Goal: Transaction & Acquisition: Download file/media

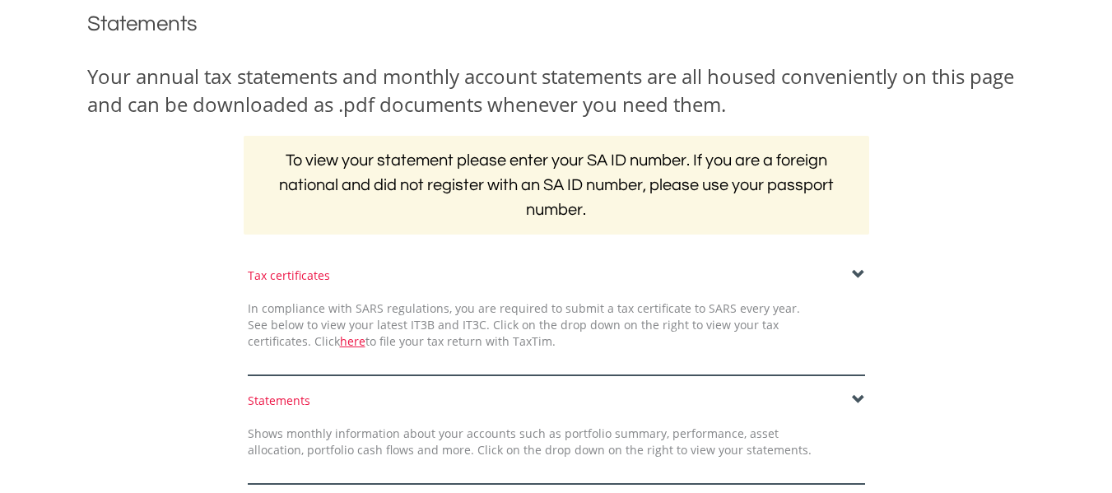
scroll to position [221, 0]
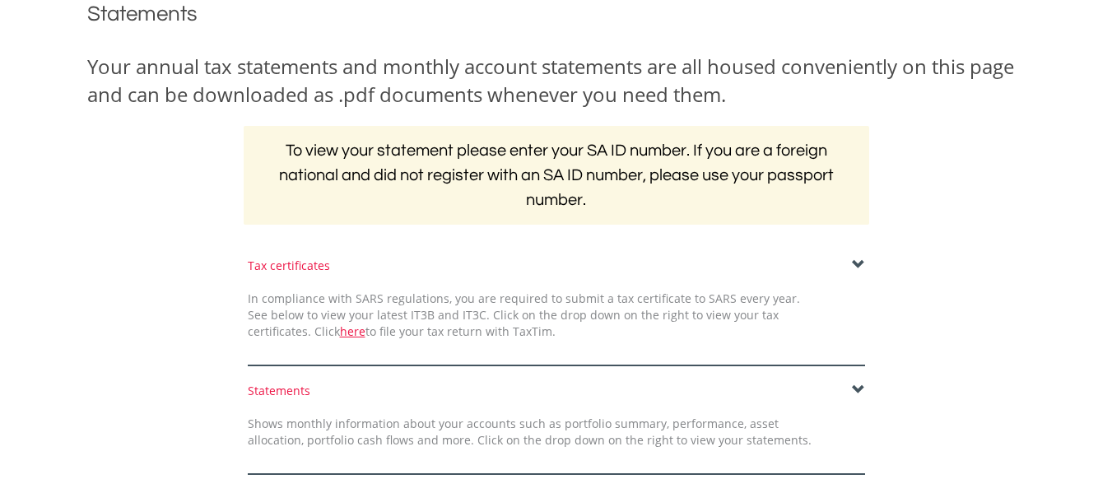
click at [857, 255] on div "﻿ Statements Your annual tax statements and monthly account statements are all …" at bounding box center [556, 245] width 963 height 525
click at [852, 262] on span at bounding box center [858, 264] width 13 height 13
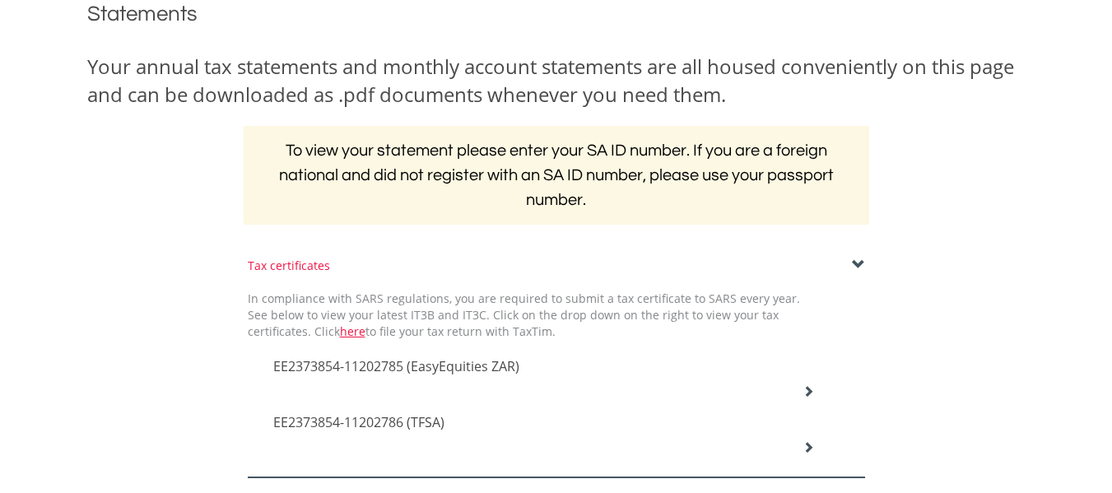
click at [463, 363] on span "EE2373854-11202785 (EasyEquities ZAR)" at bounding box center [396, 366] width 246 height 18
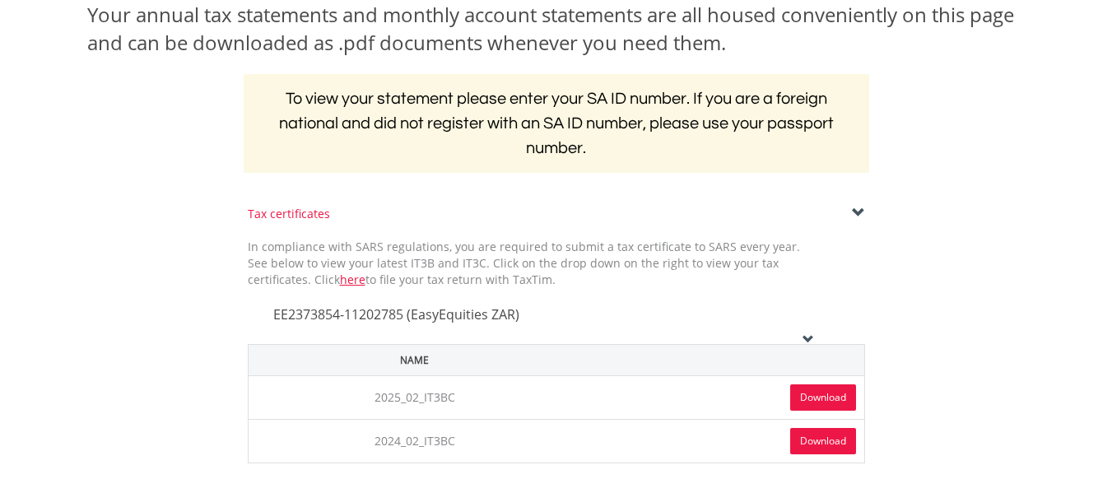
scroll to position [276, 0]
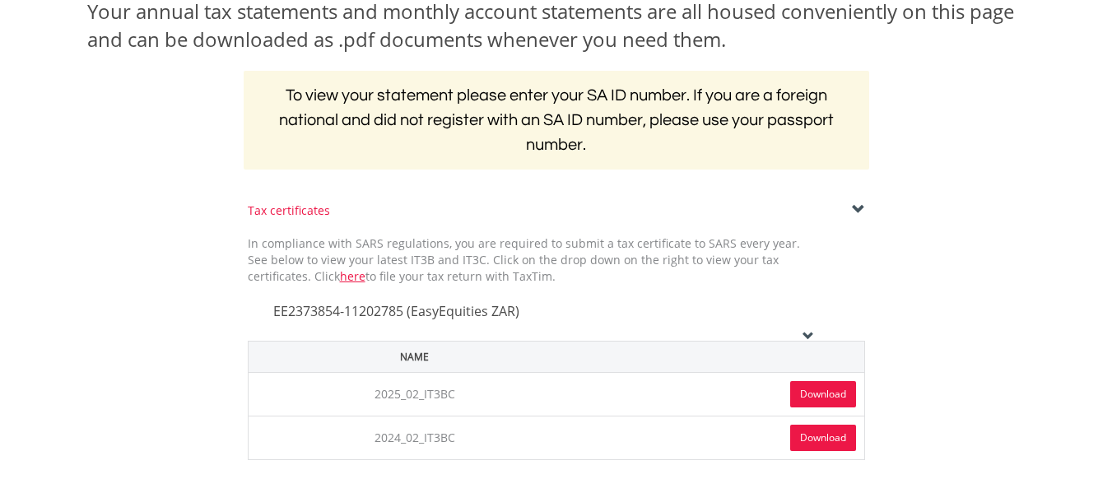
click at [821, 393] on link "Download" at bounding box center [823, 394] width 66 height 26
click at [818, 440] on link "Download" at bounding box center [823, 438] width 66 height 26
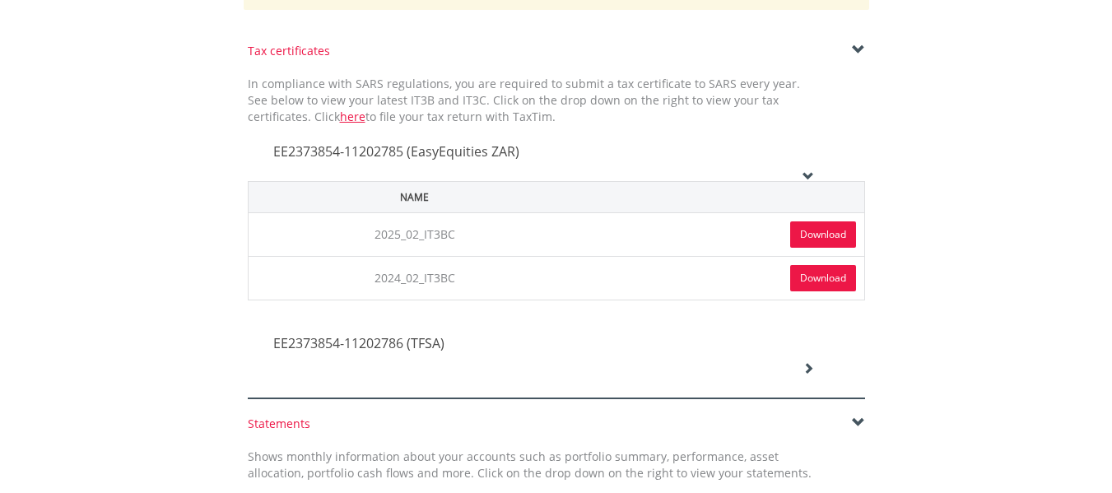
scroll to position [440, 0]
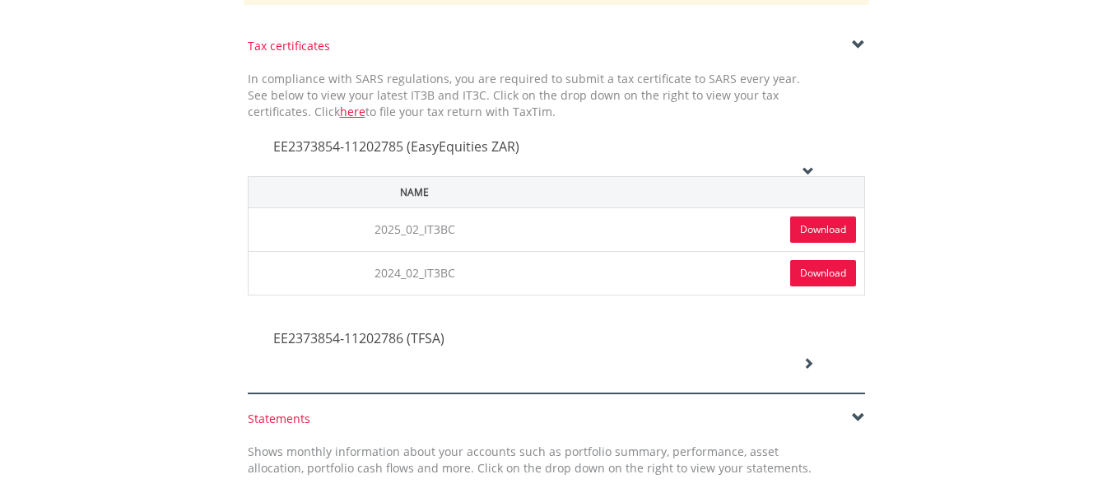
click at [804, 363] on icon at bounding box center [808, 363] width 12 height 12
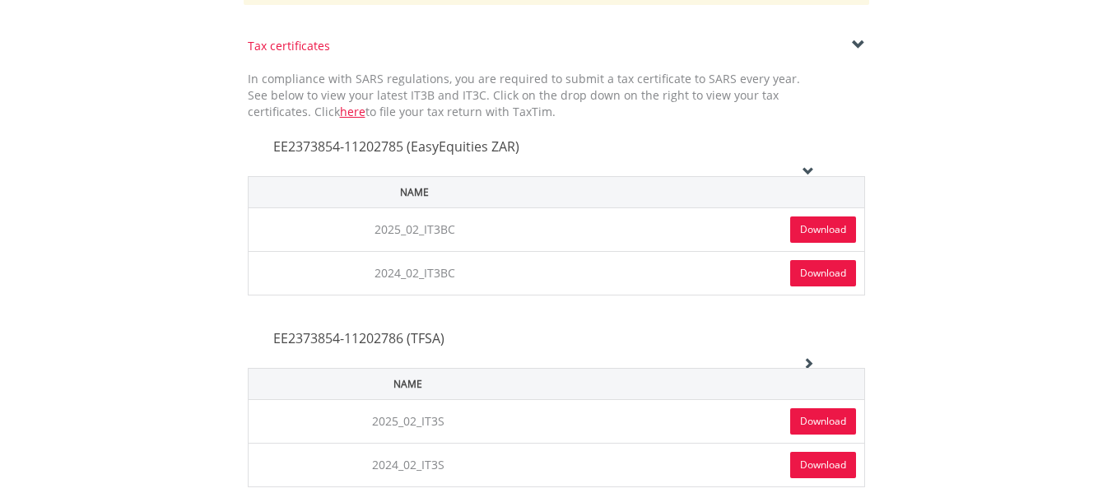
click at [802, 416] on link "Download" at bounding box center [823, 421] width 66 height 26
click at [801, 469] on link "Download" at bounding box center [823, 465] width 66 height 26
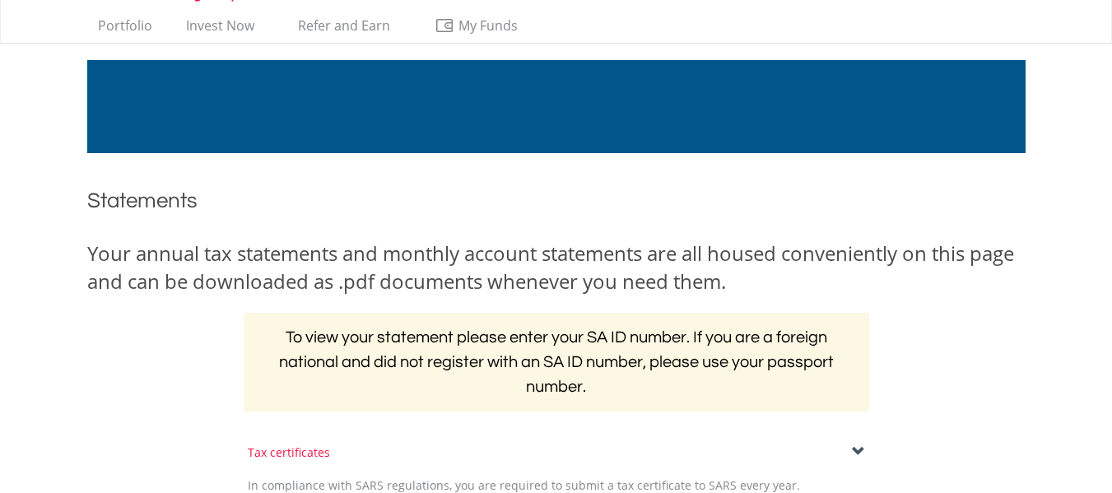
scroll to position [0, 0]
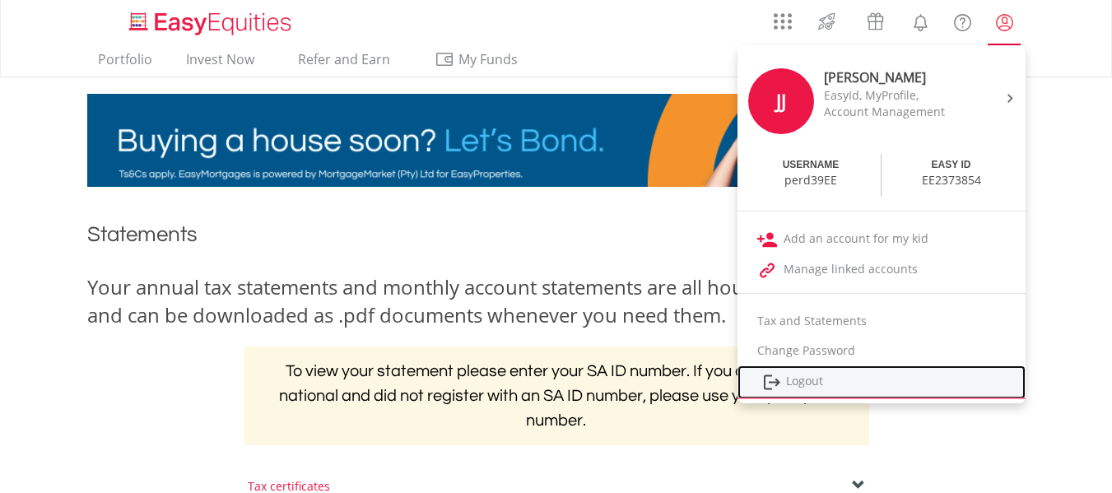
click at [808, 378] on link "Logout" at bounding box center [881, 382] width 288 height 34
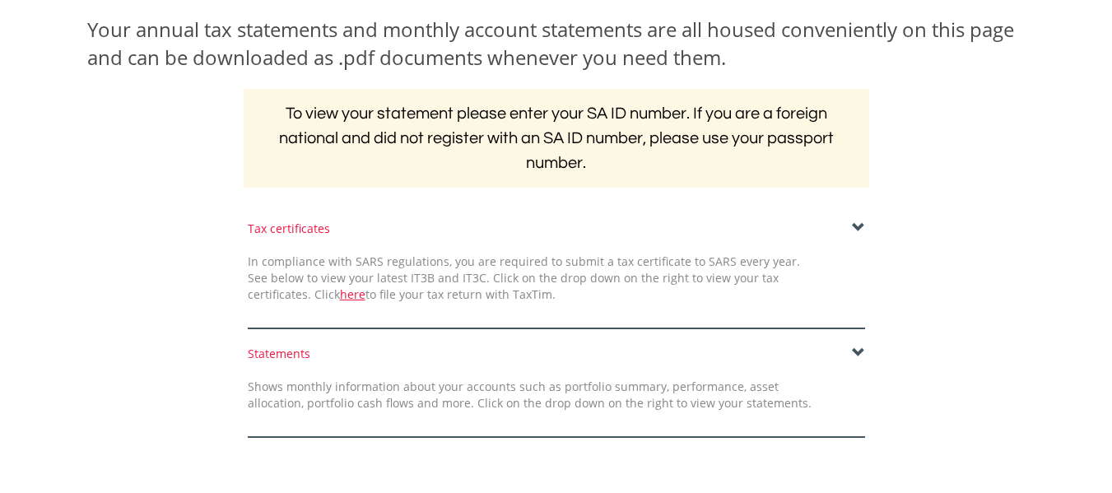
scroll to position [260, 0]
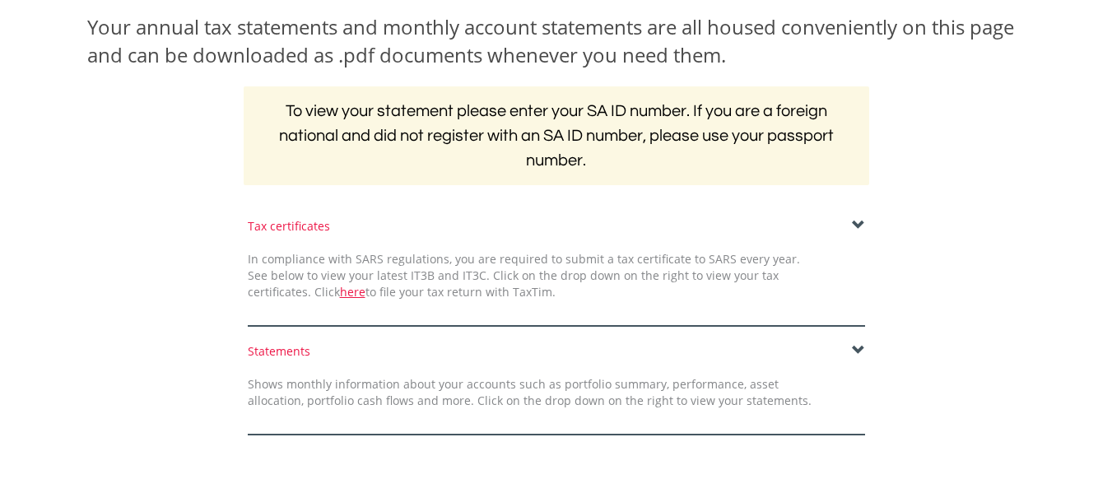
click at [856, 224] on span at bounding box center [858, 225] width 13 height 13
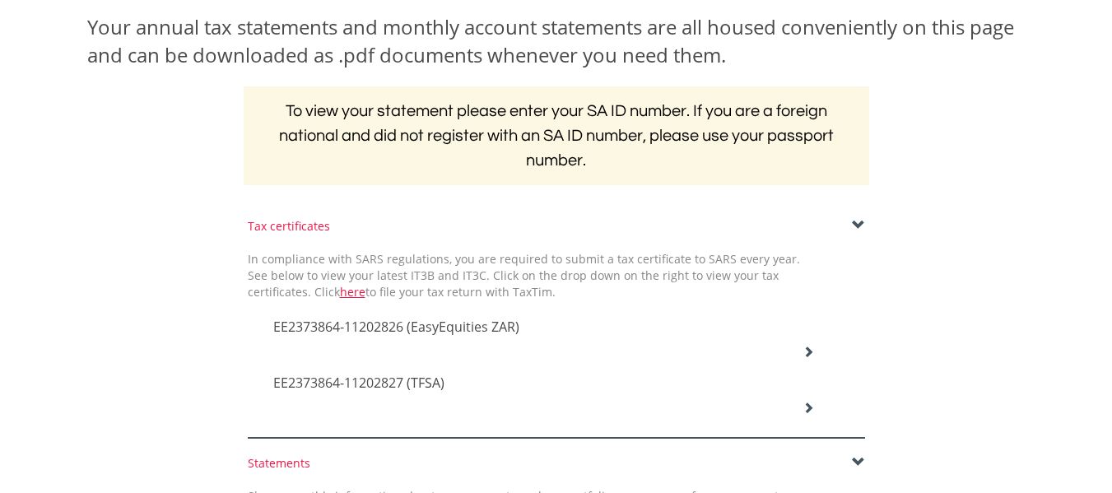
click at [810, 351] on icon at bounding box center [808, 352] width 12 height 12
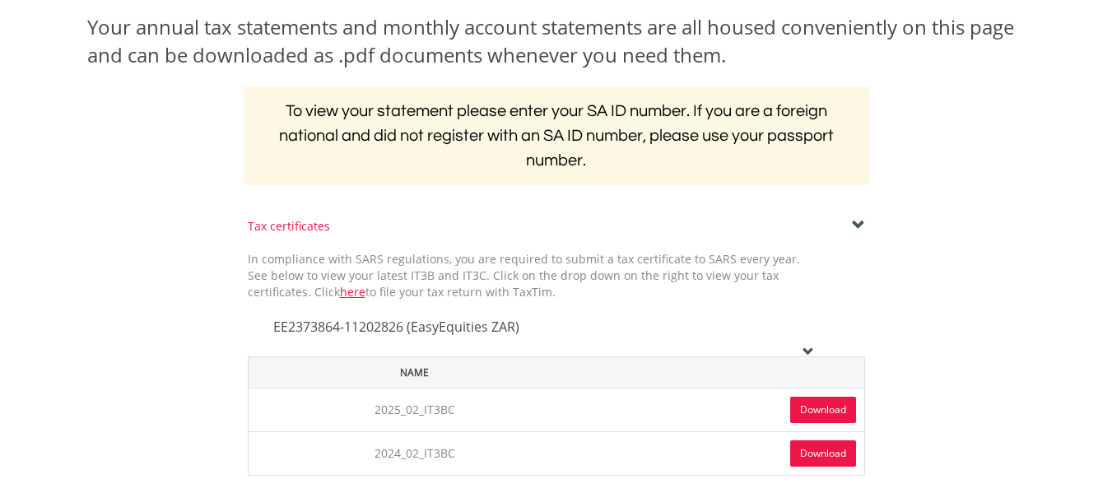
click at [820, 413] on link "Download" at bounding box center [823, 410] width 66 height 26
click at [811, 456] on link "Download" at bounding box center [823, 453] width 66 height 26
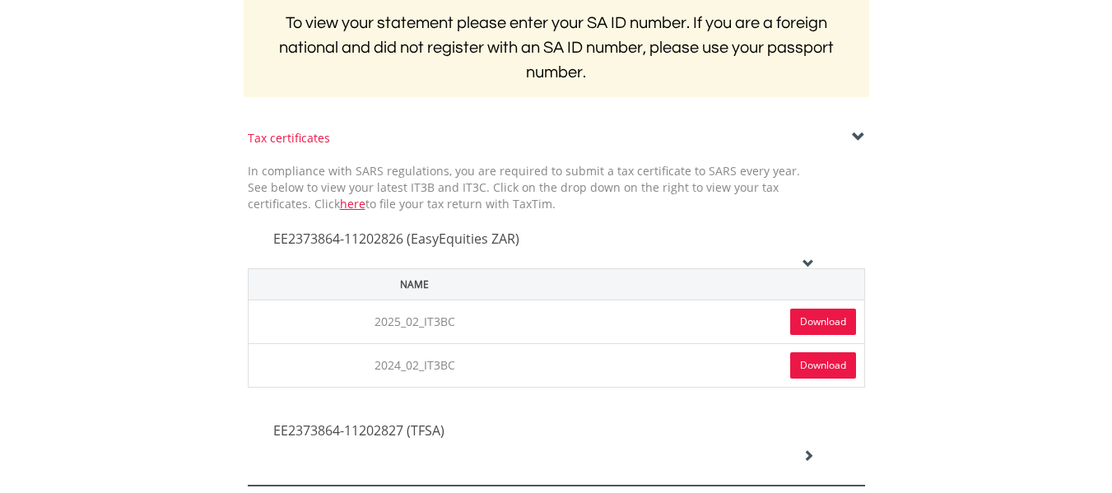
scroll to position [349, 0]
click at [807, 451] on icon at bounding box center [808, 455] width 12 height 12
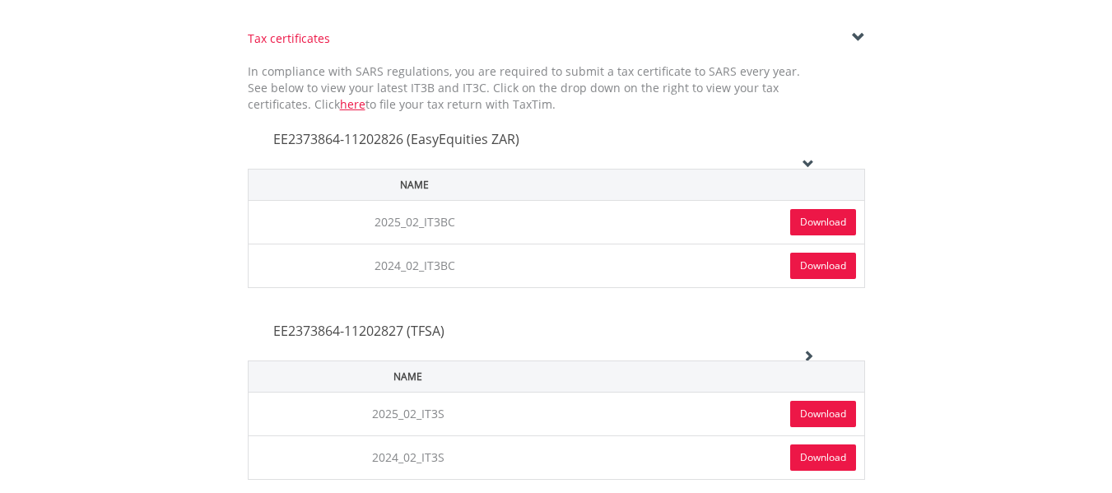
scroll to position [450, 0]
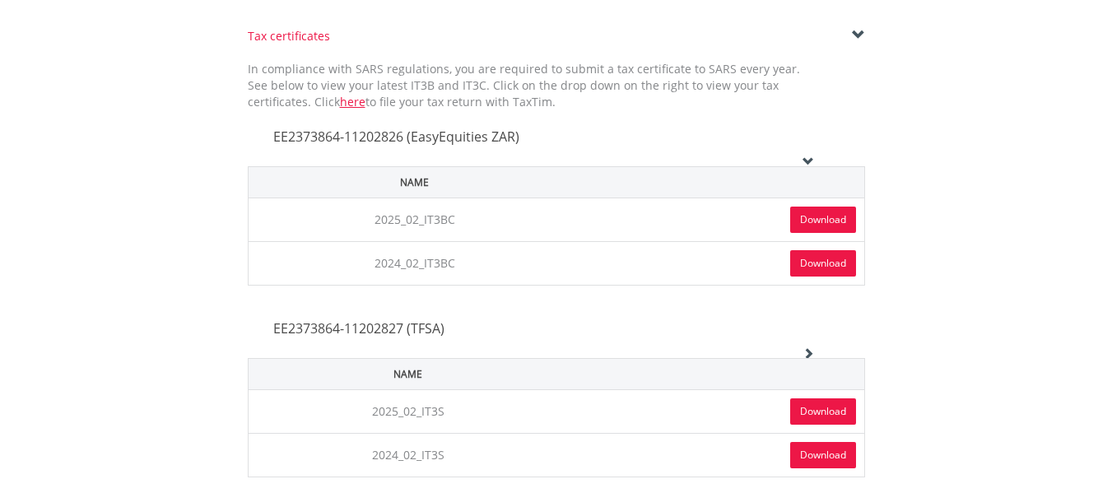
click at [818, 402] on link "Download" at bounding box center [823, 411] width 66 height 26
click at [802, 459] on link "Download" at bounding box center [823, 455] width 66 height 26
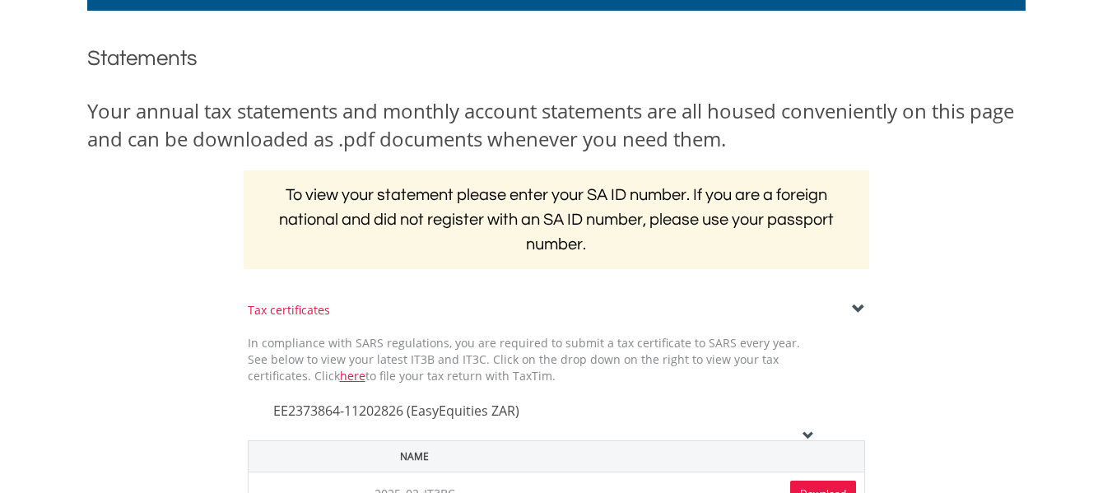
scroll to position [0, 0]
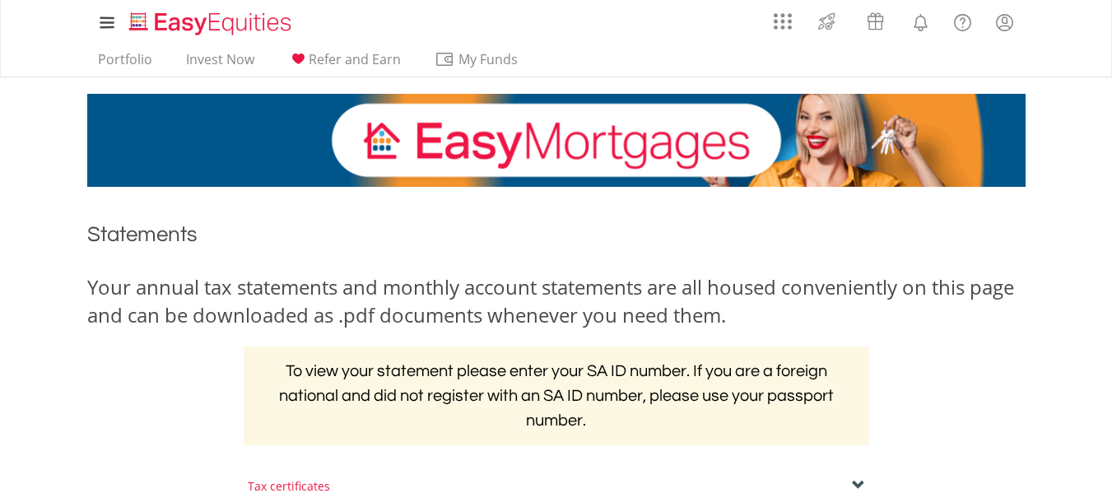
click at [671, 32] on div "My Investments Invest Now New Listings Sell My Recurring Investments Pending Or…" at bounding box center [556, 22] width 938 height 45
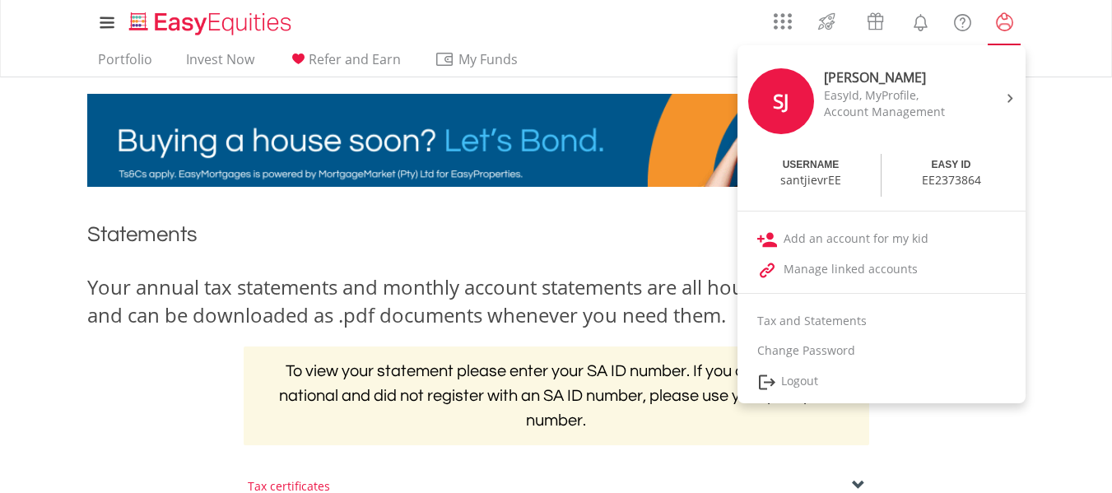
click at [1003, 30] on lord-icon "My Profile" at bounding box center [1004, 22] width 21 height 21
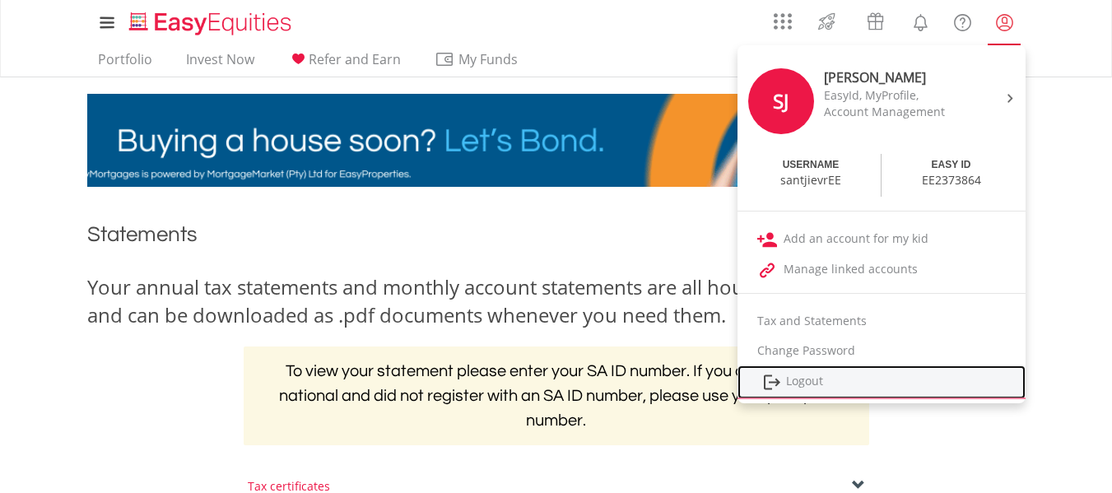
click at [798, 381] on link "Logout" at bounding box center [881, 382] width 288 height 34
